Goal: Task Accomplishment & Management: Complete application form

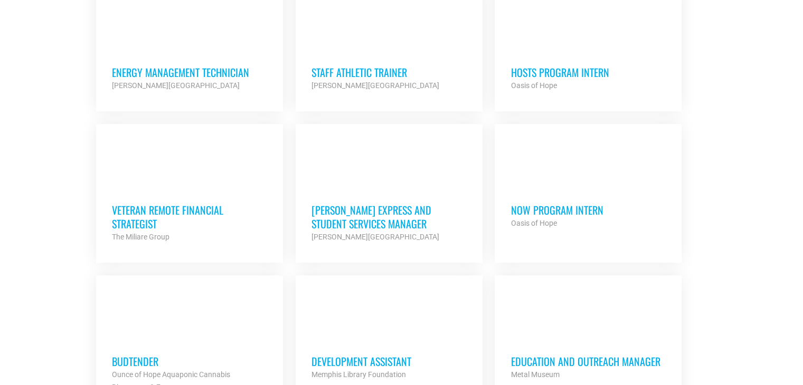
scroll to position [801, 0]
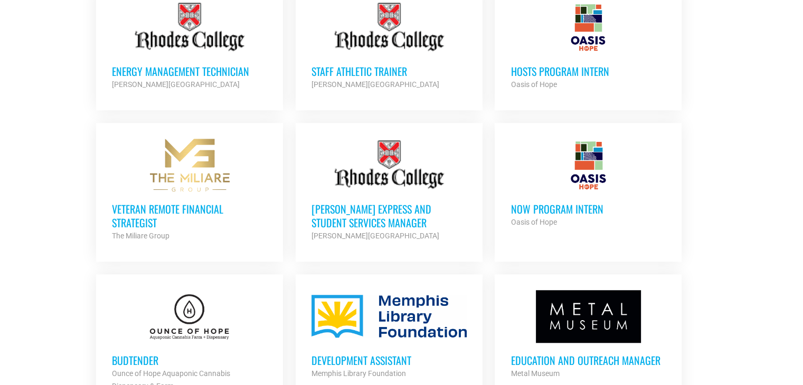
click at [372, 202] on h3 "Rhodes Express and Student Services Manager" at bounding box center [389, 215] width 155 height 27
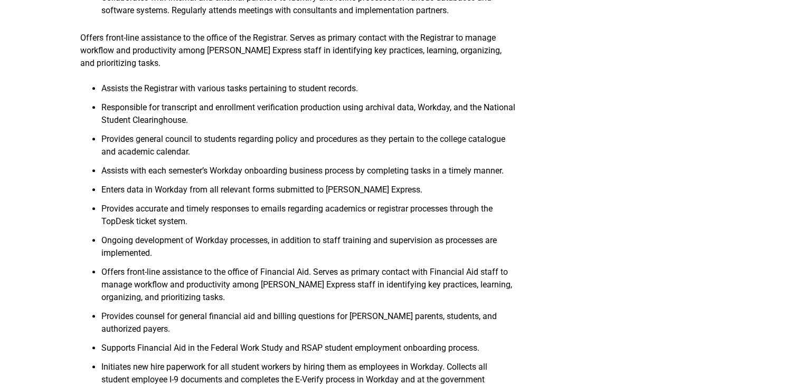
scroll to position [716, 0]
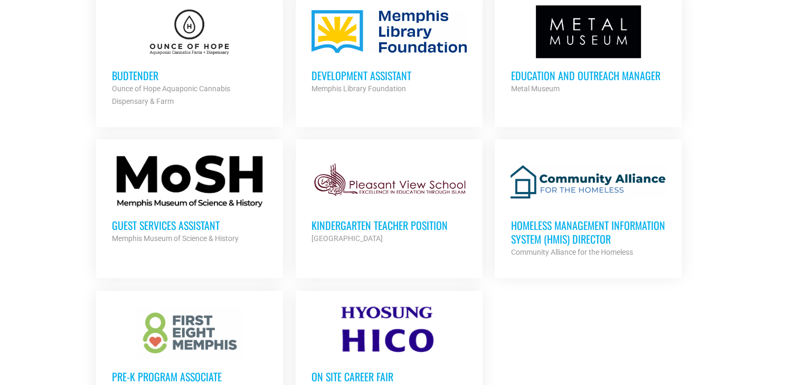
scroll to position [1087, 0]
click at [199, 218] on h3 "Guest Services Assistant" at bounding box center [189, 225] width 155 height 14
